Goal: Find contact information: Find contact information

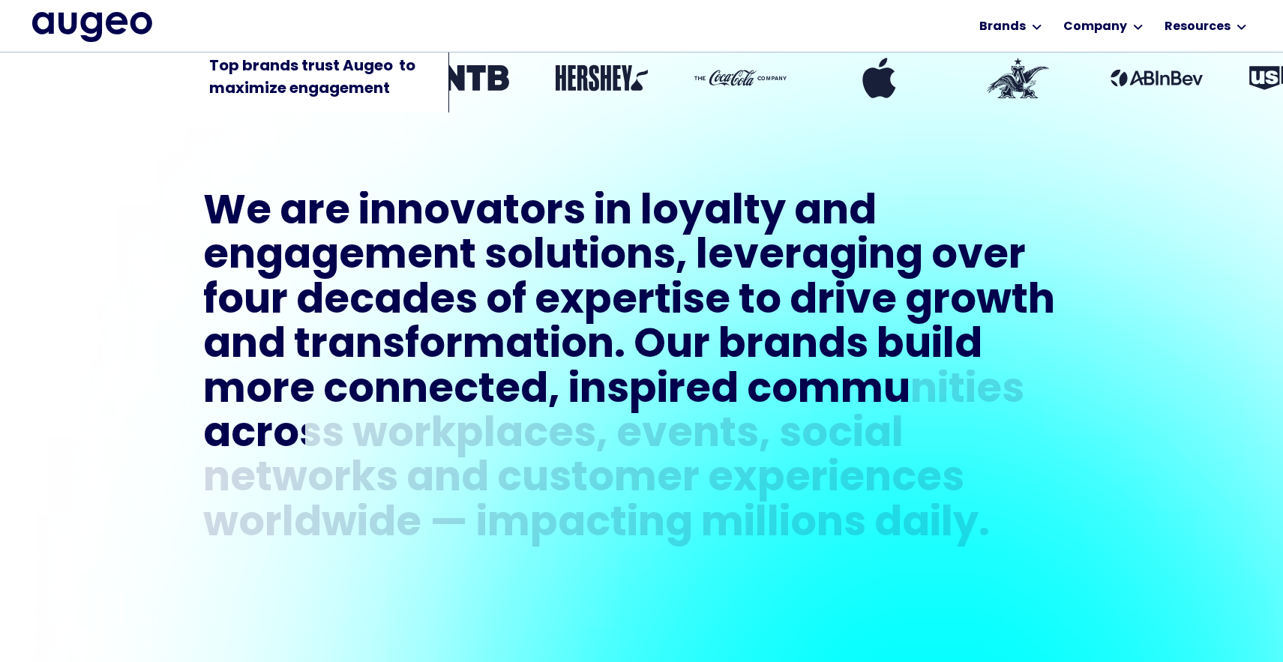
scroll to position [662, 0]
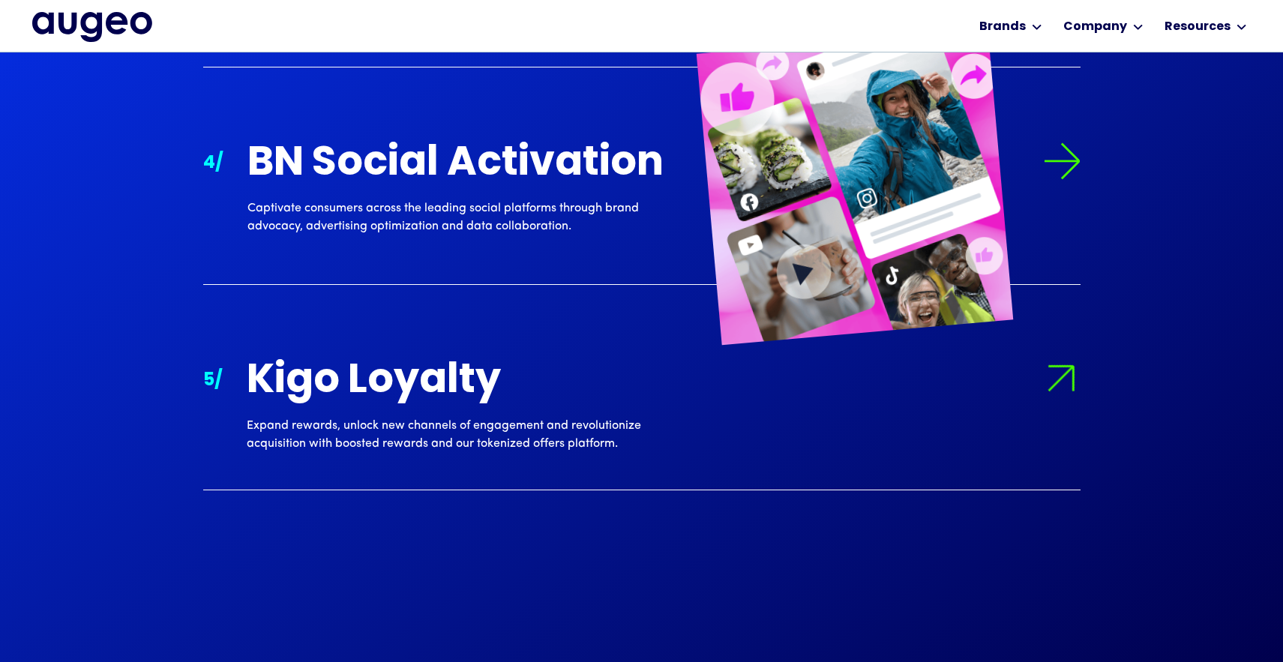
click at [334, 187] on div "BN Social Activation" at bounding box center [463, 164] width 432 height 44
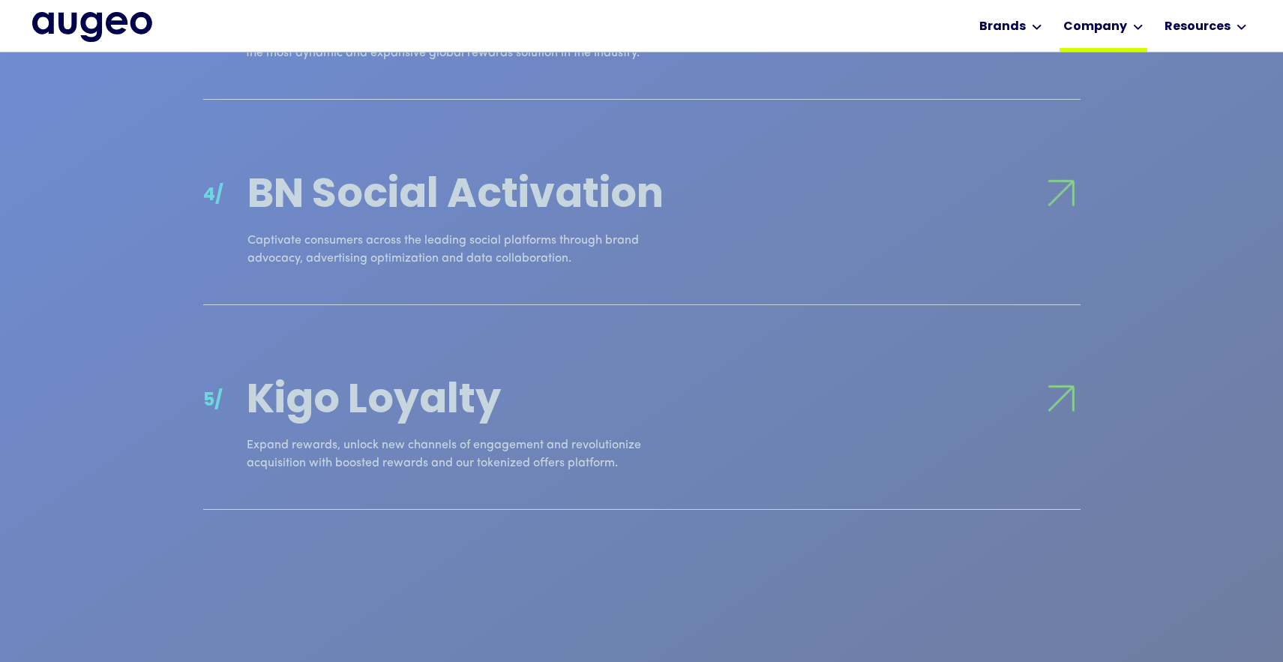
scroll to position [2066, 0]
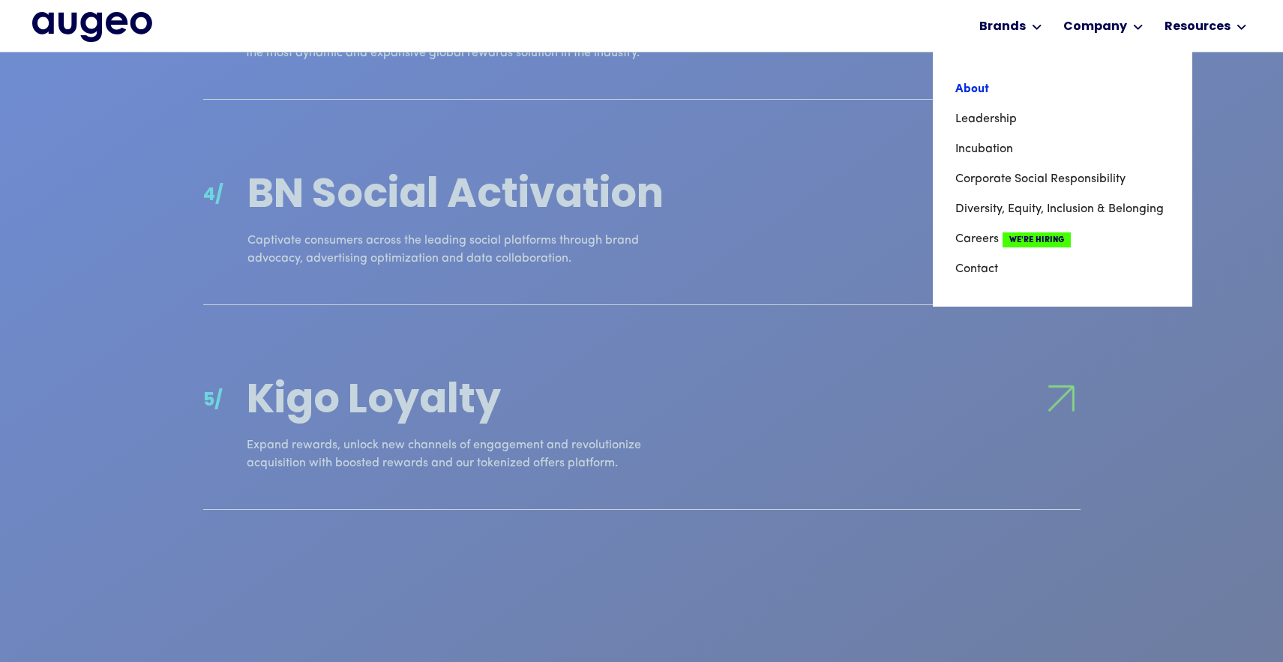
click at [1066, 86] on link "About" at bounding box center [1062, 89] width 214 height 30
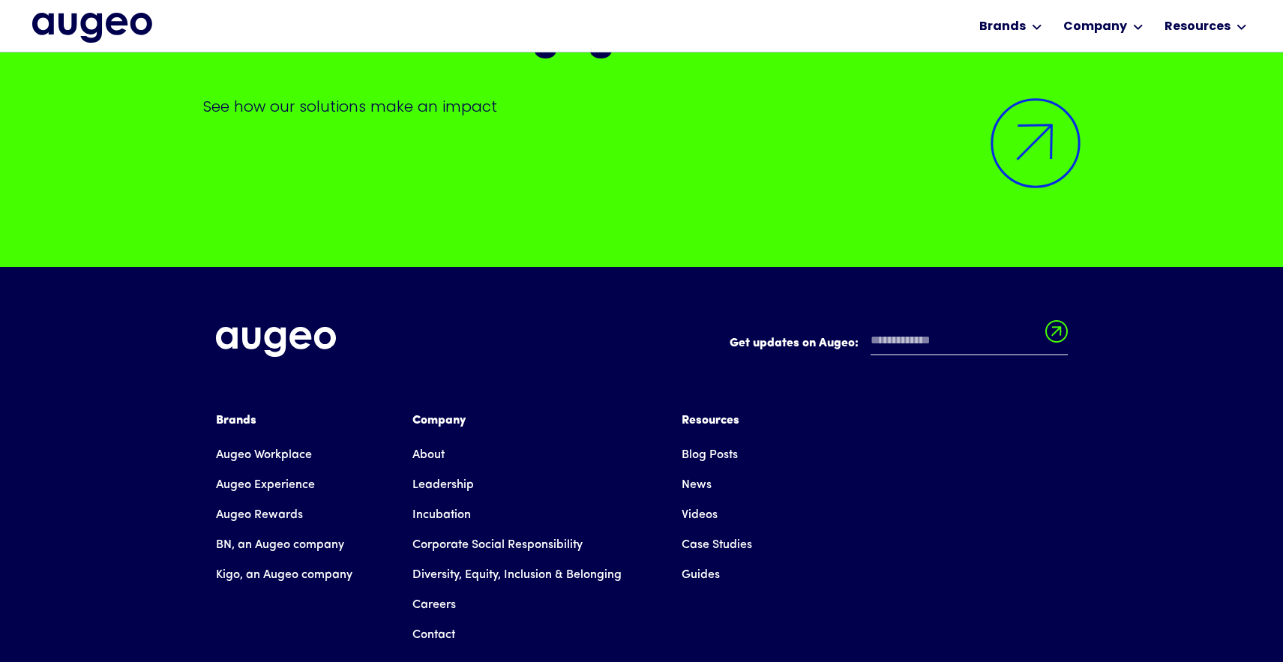
scroll to position [12313, 0]
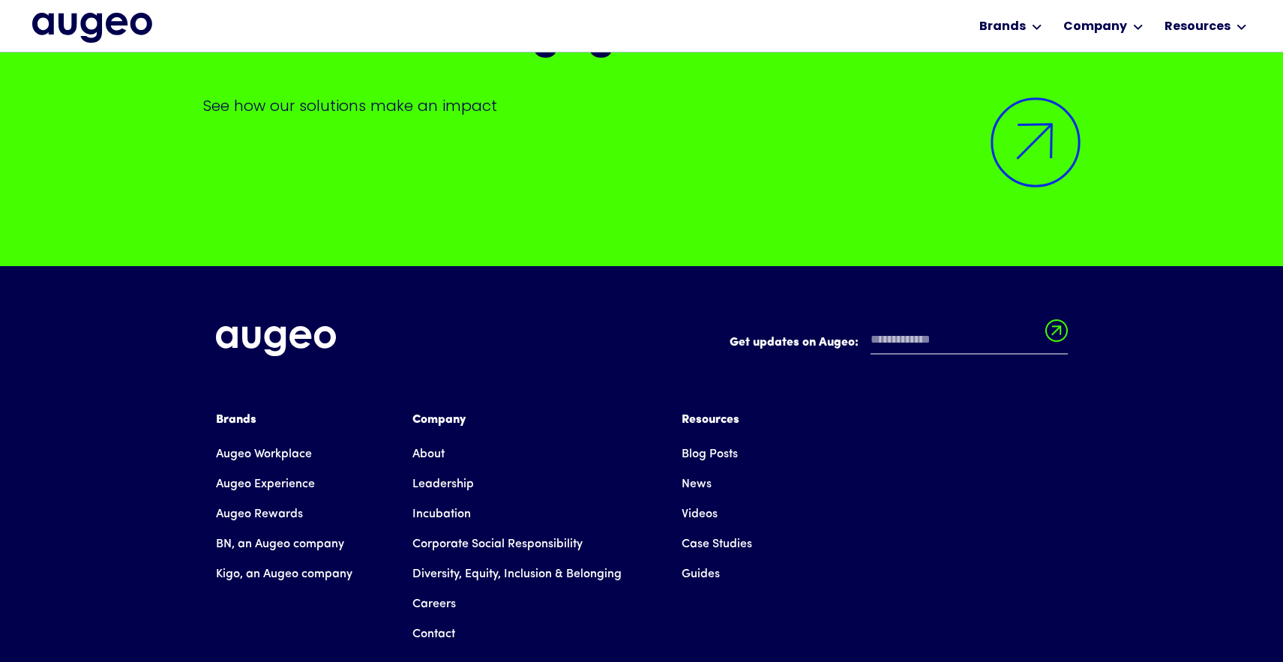
click at [435, 619] on link "Contact" at bounding box center [433, 634] width 43 height 30
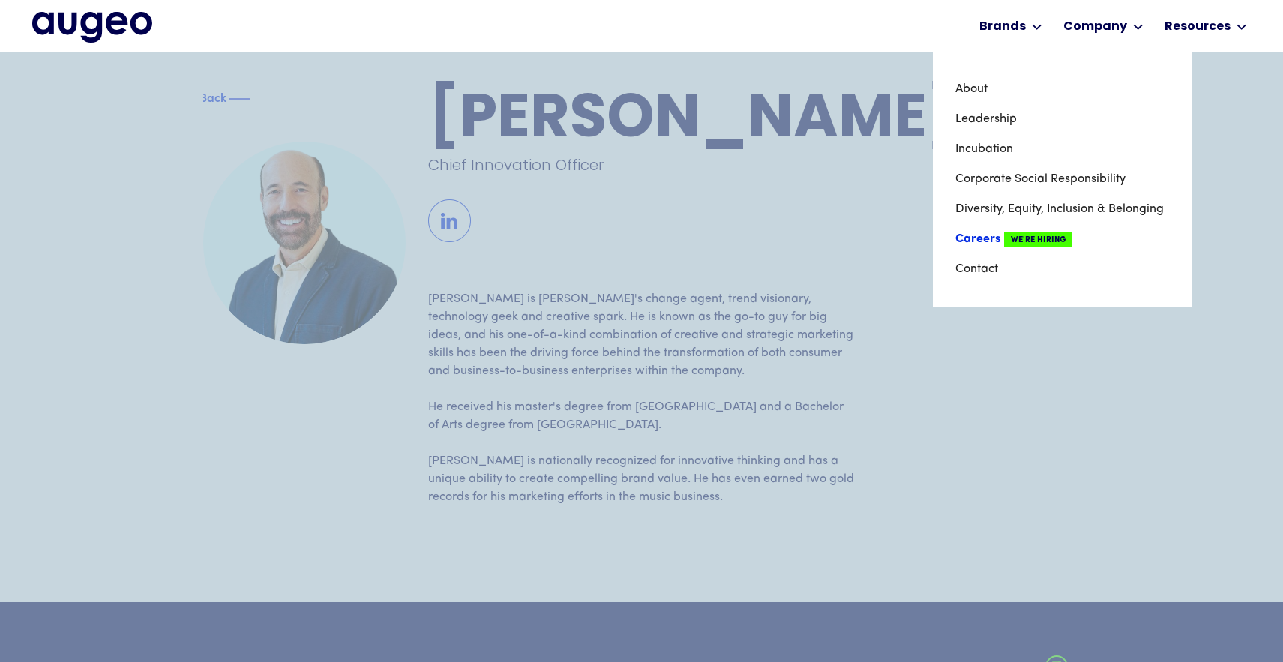
click at [982, 239] on link "Careers We're Hiring" at bounding box center [1062, 239] width 214 height 30
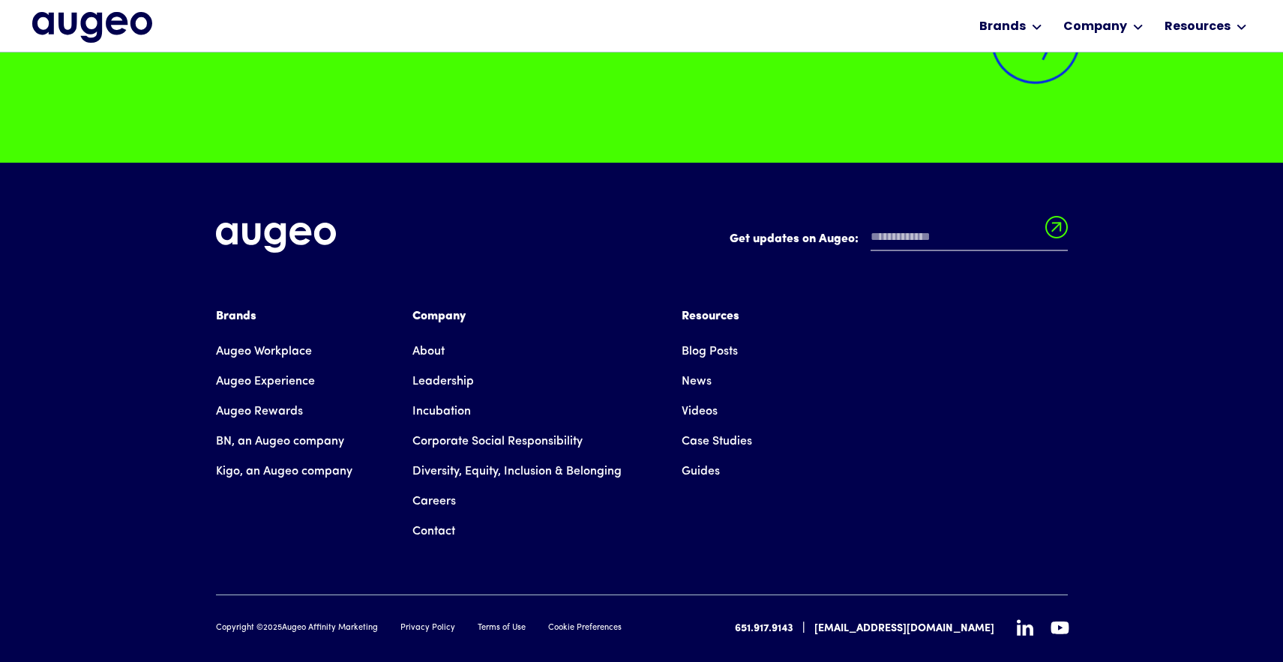
scroll to position [3857, 0]
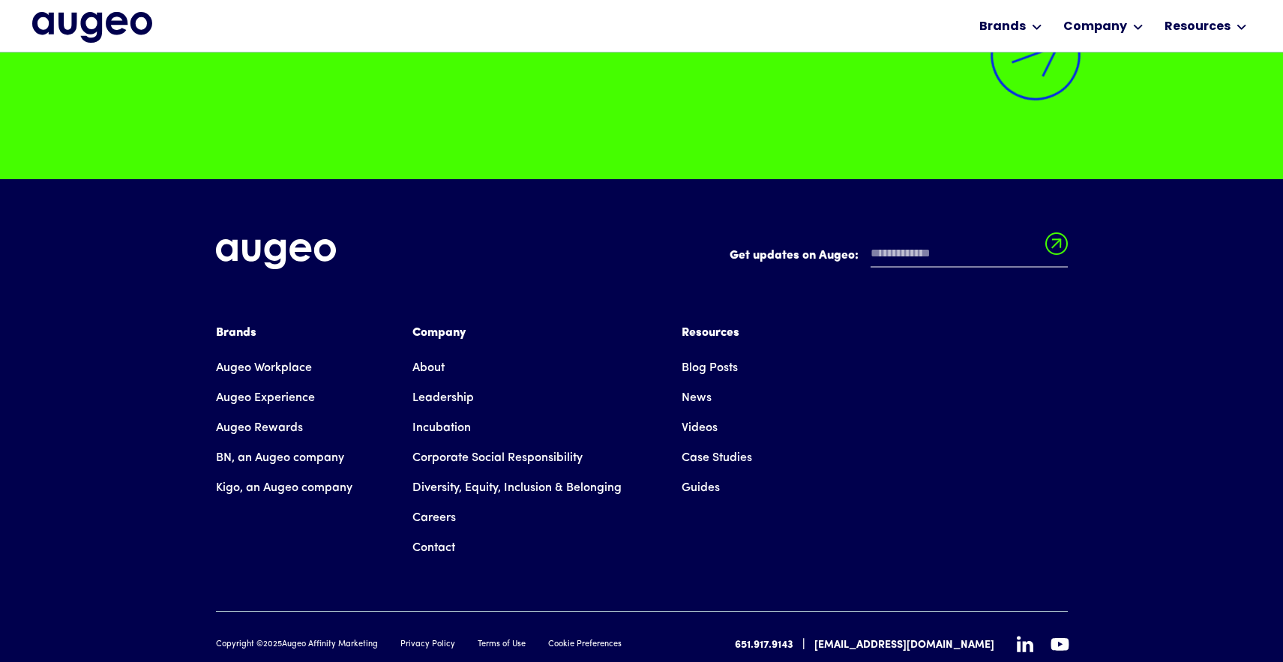
click at [1035, 104] on img at bounding box center [1036, 56] width 120 height 120
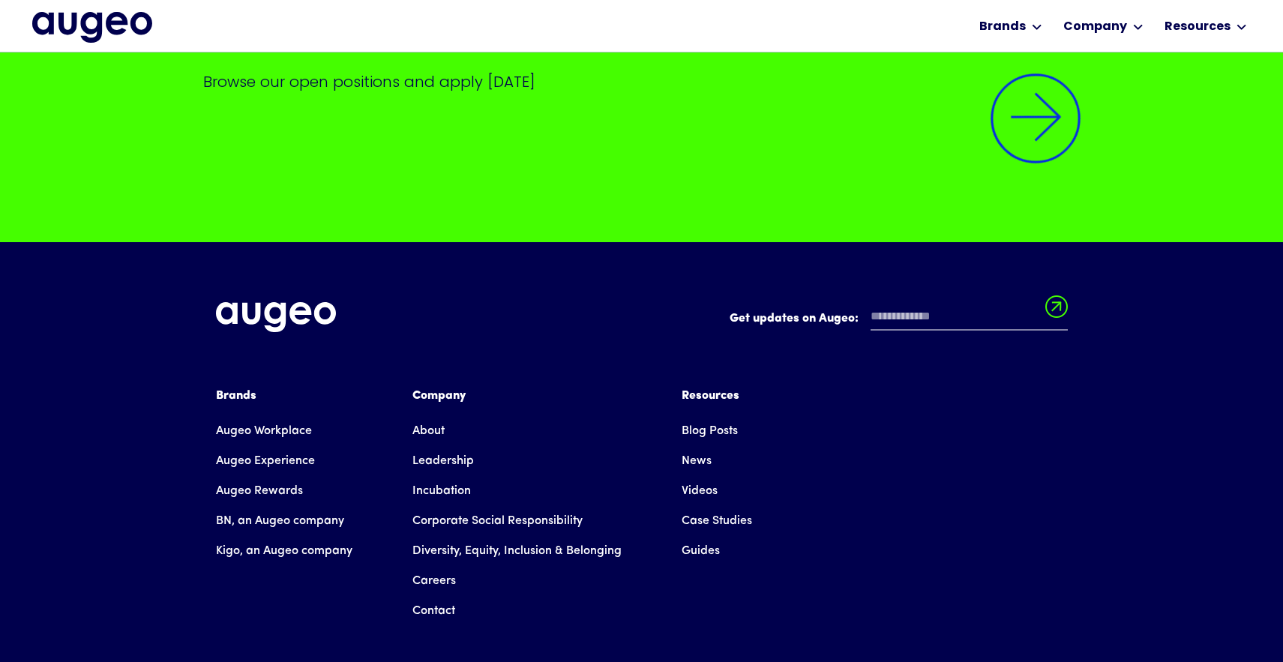
scroll to position [3794, 0]
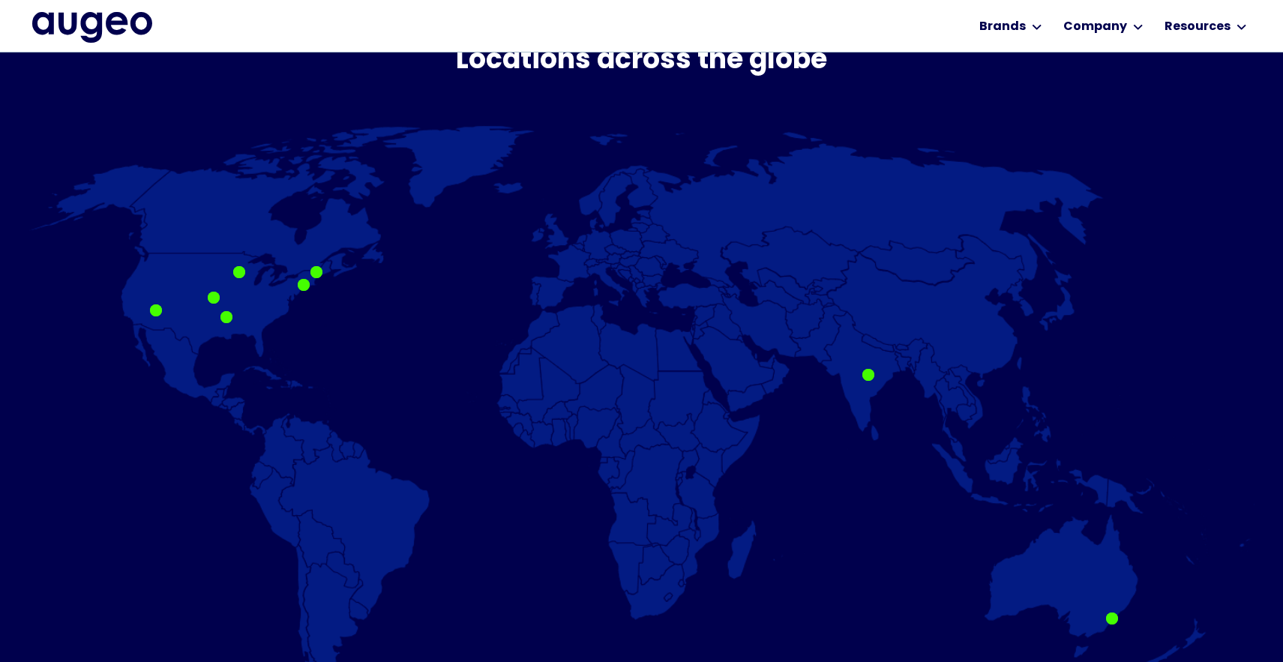
click at [240, 262] on img at bounding box center [641, 417] width 1227 height 585
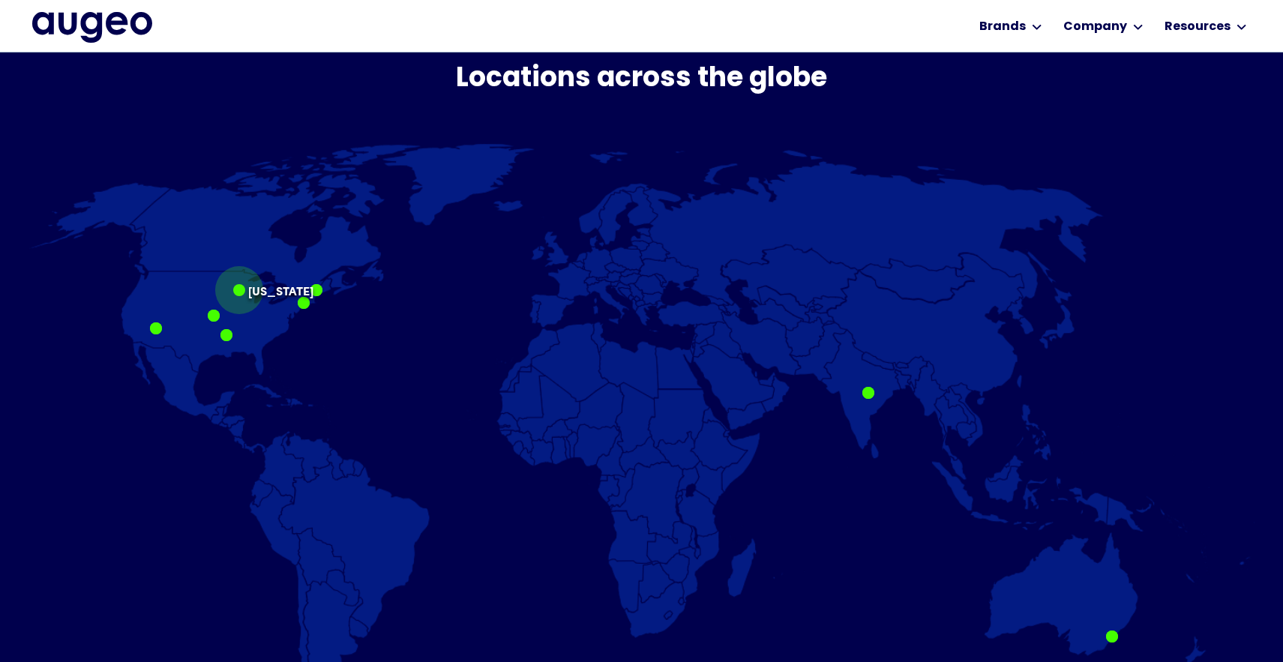
click at [240, 286] on div at bounding box center [239, 290] width 12 height 12
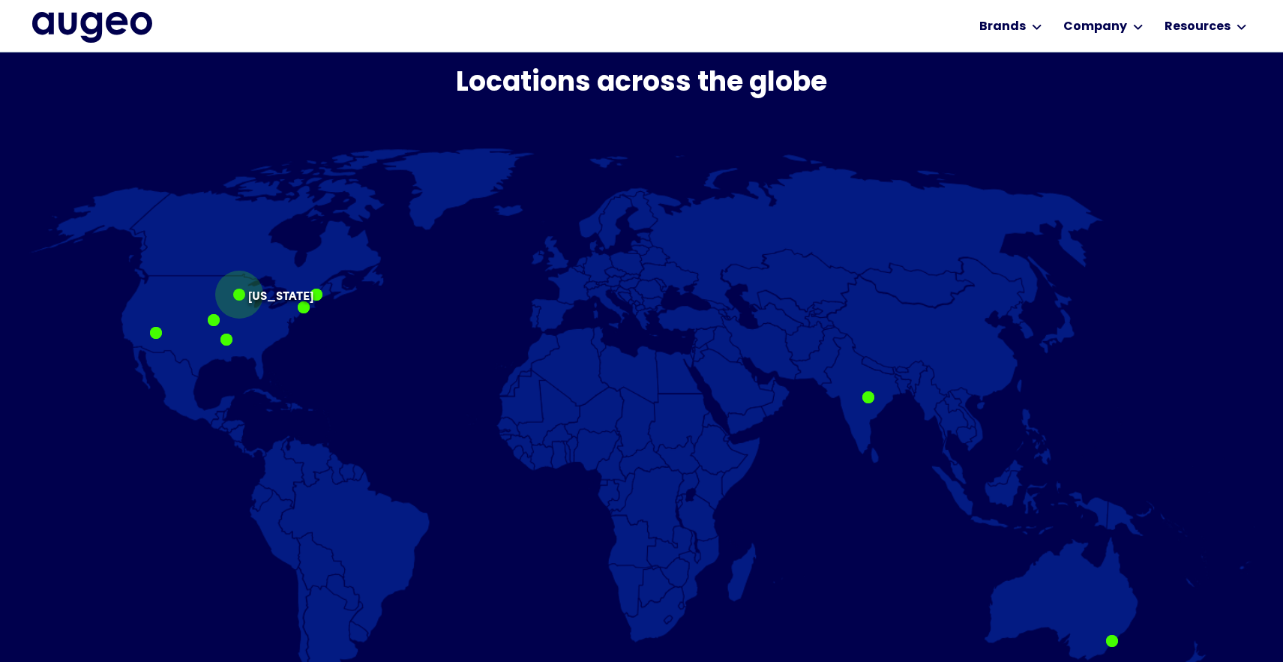
click at [242, 294] on div at bounding box center [239, 295] width 12 height 12
click at [214, 325] on div at bounding box center [214, 321] width 12 height 12
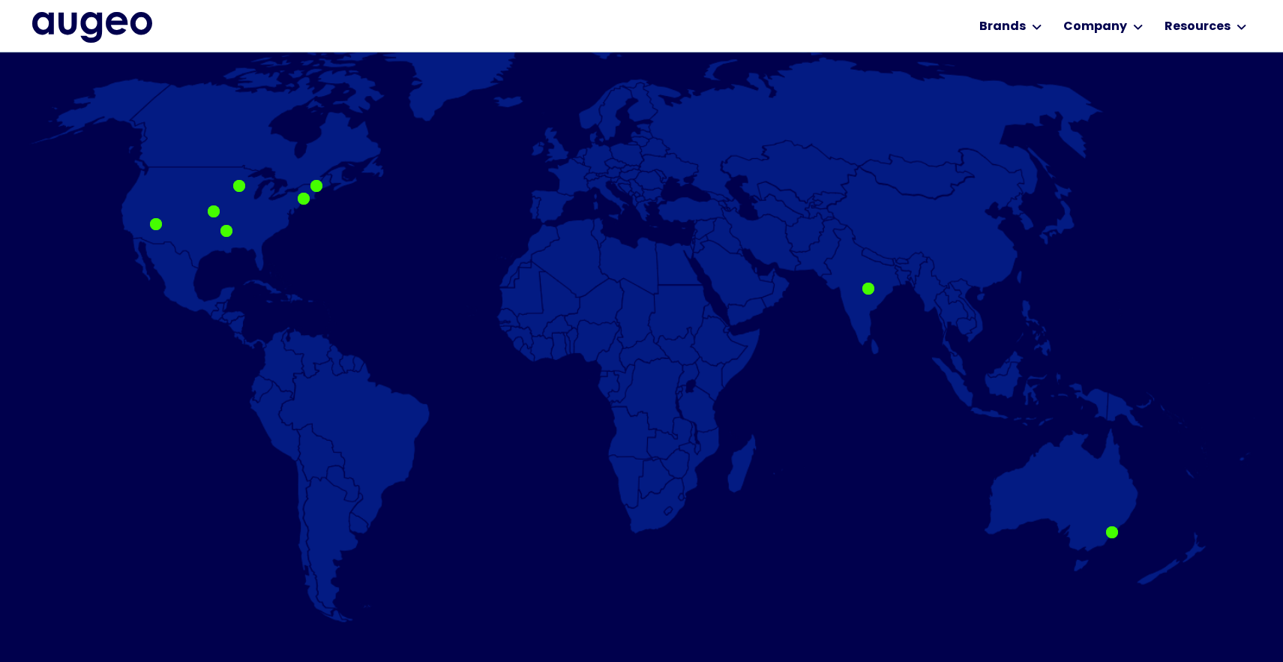
scroll to position [976, 0]
